Goal: Task Accomplishment & Management: Manage account settings

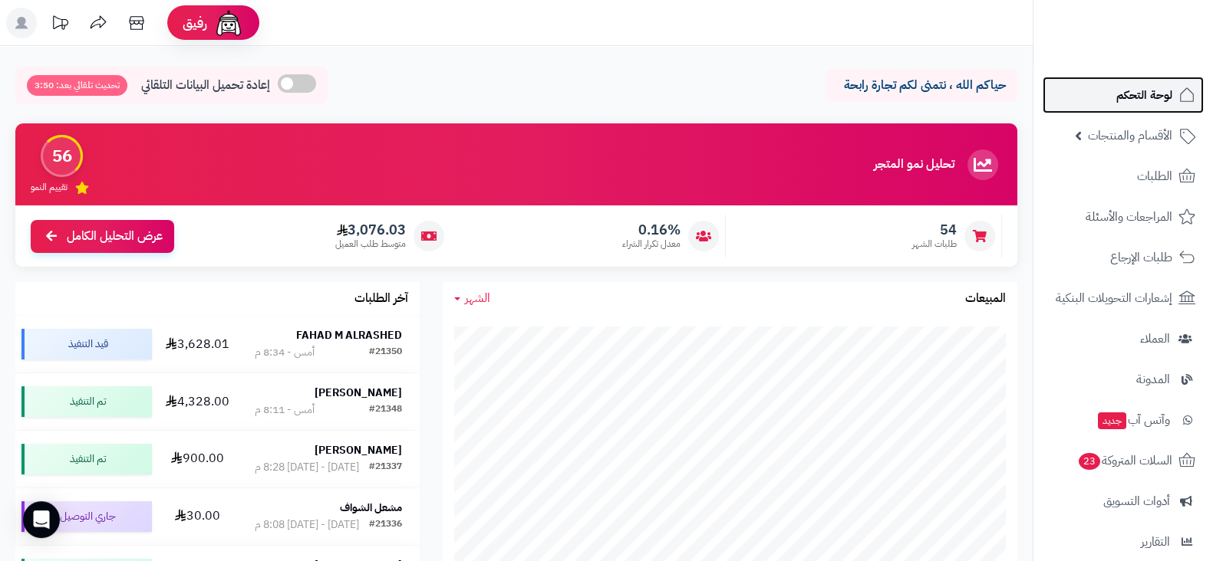
click at [1099, 91] on link "لوحة التحكم" at bounding box center [1122, 95] width 161 height 37
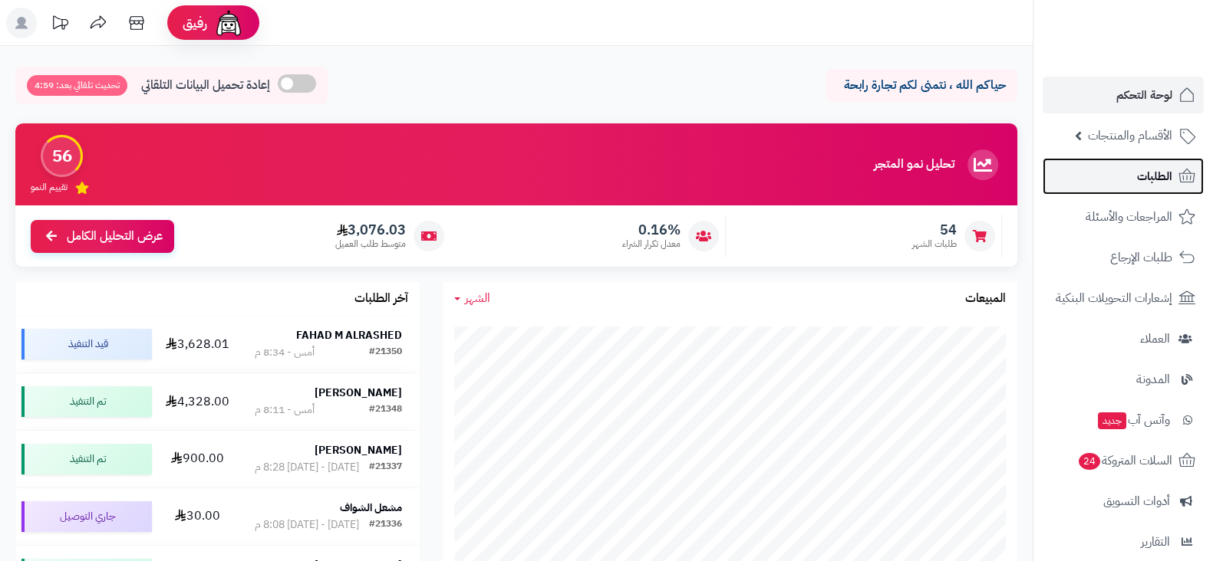
click at [1127, 175] on link "الطلبات" at bounding box center [1122, 176] width 161 height 37
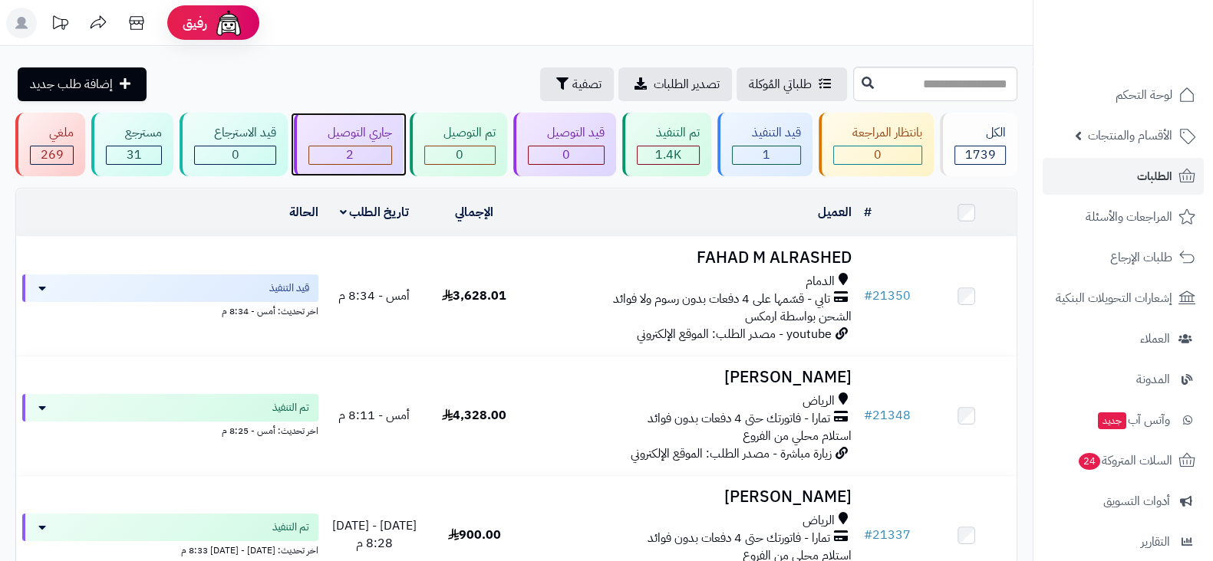
click at [370, 149] on div "2" at bounding box center [350, 155] width 82 height 18
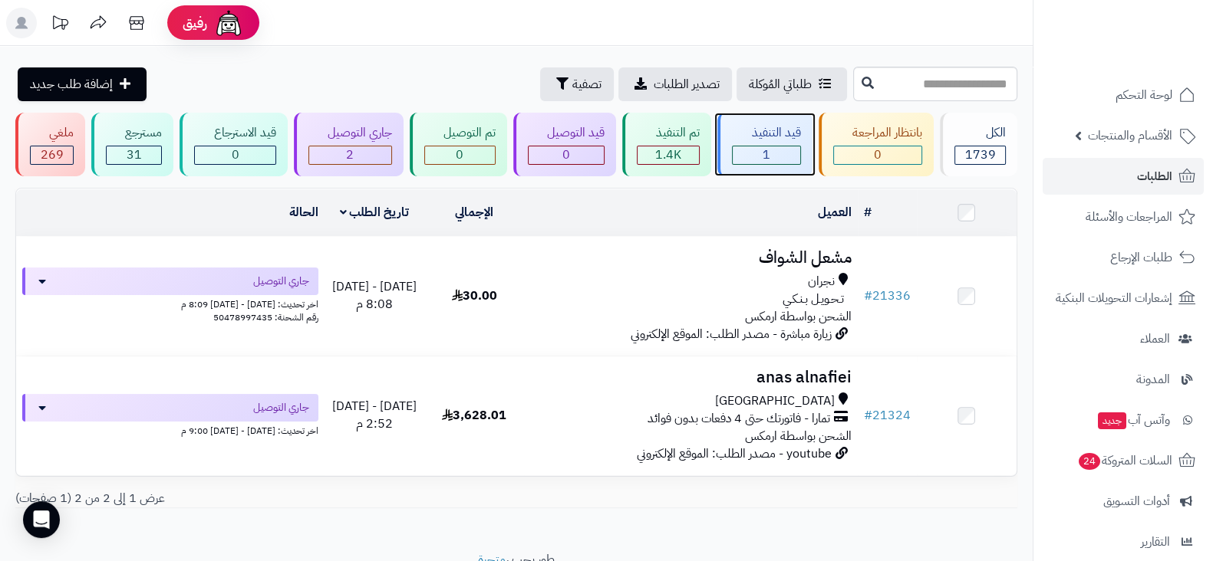
click at [763, 156] on span "1" at bounding box center [766, 155] width 8 height 18
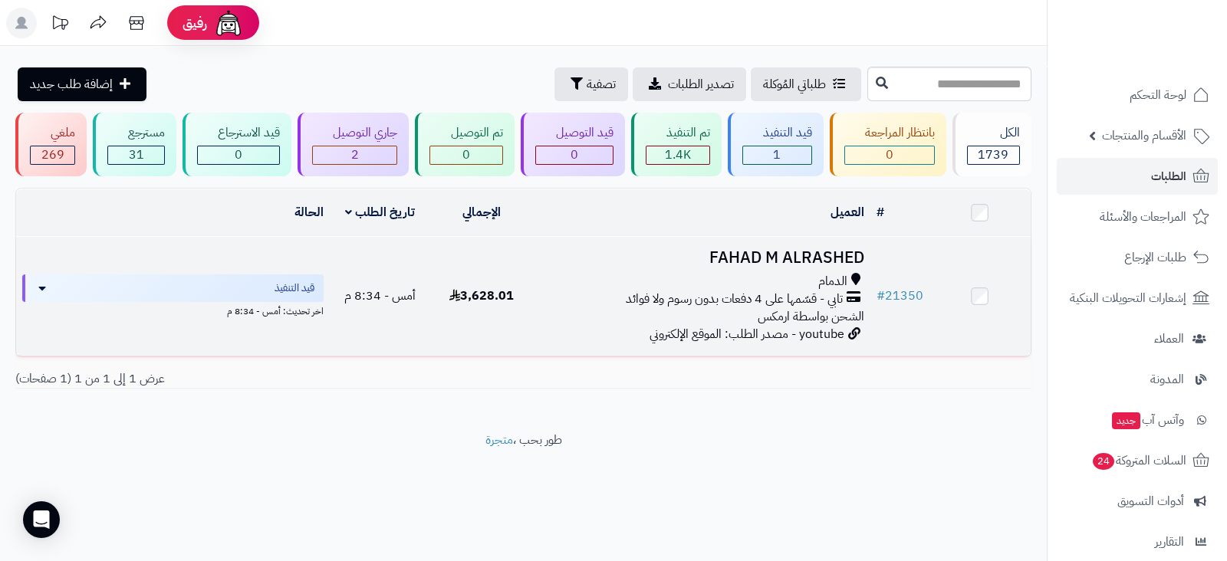
click at [769, 252] on h3 "FAHAD M ALRASHED" at bounding box center [701, 258] width 326 height 18
